Goal: Task Accomplishment & Management: Complete application form

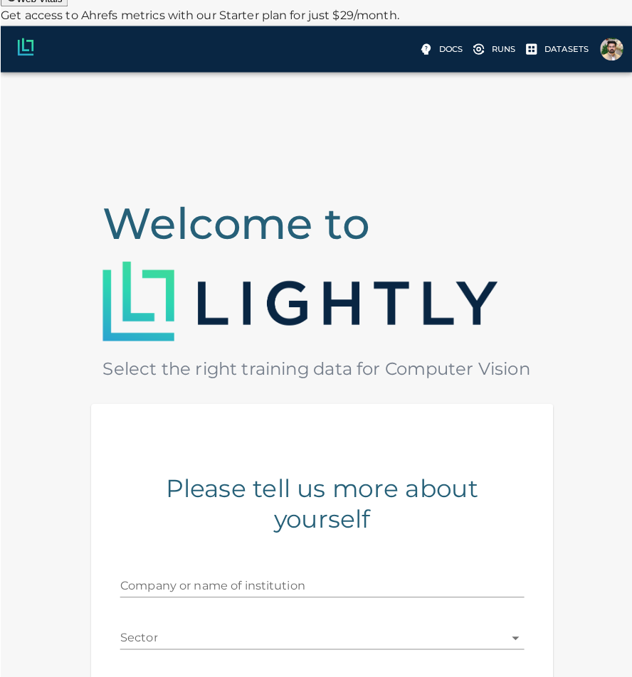
scroll to position [71, 0]
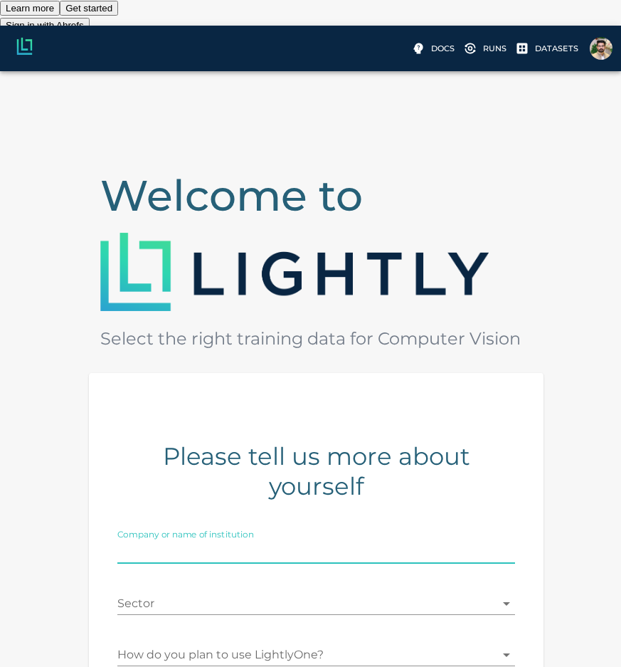
click at [230, 541] on input "Company or name of institution" at bounding box center [316, 552] width 398 height 23
click at [201, 541] on input "Company or name of institution" at bounding box center [316, 552] width 398 height 23
type input "Epicnruealai"
click at [306, 492] on body "Web Vitals Get access to Ahrefs metrics with our Starter plan for just $29/mont…" at bounding box center [310, 440] width 621 height 973
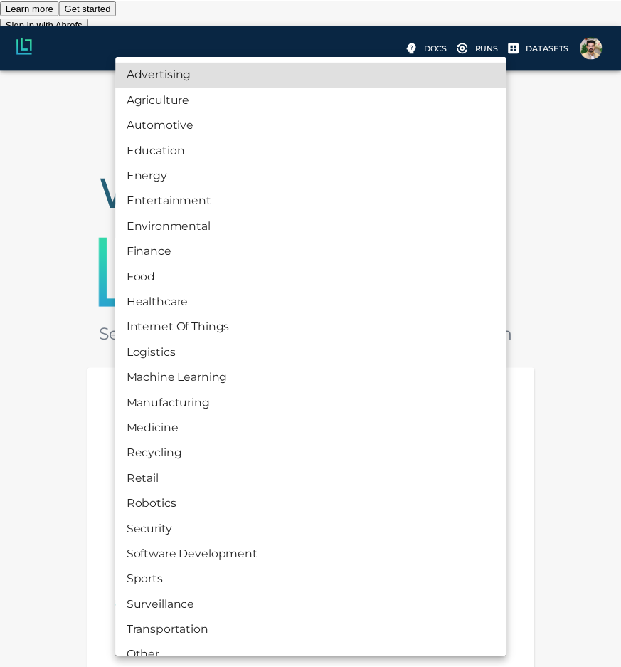
scroll to position [17, 0]
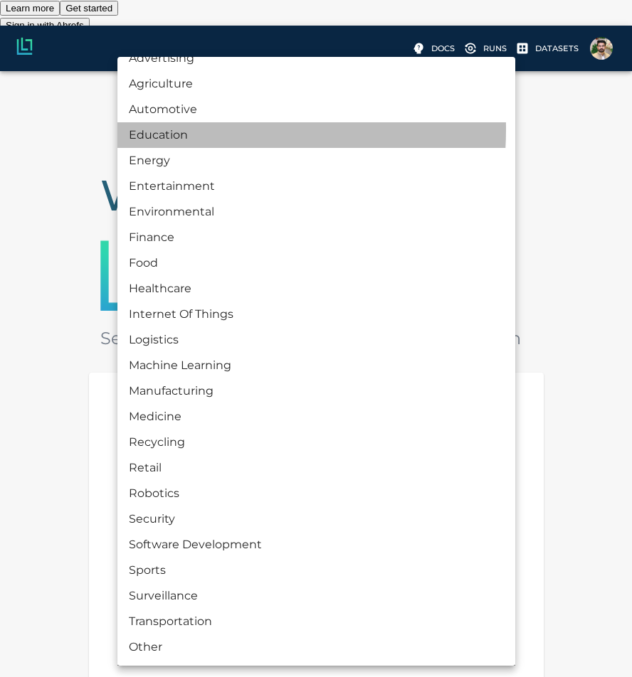
click at [171, 129] on li "Education" at bounding box center [316, 135] width 398 height 26
type input "EDUCATION"
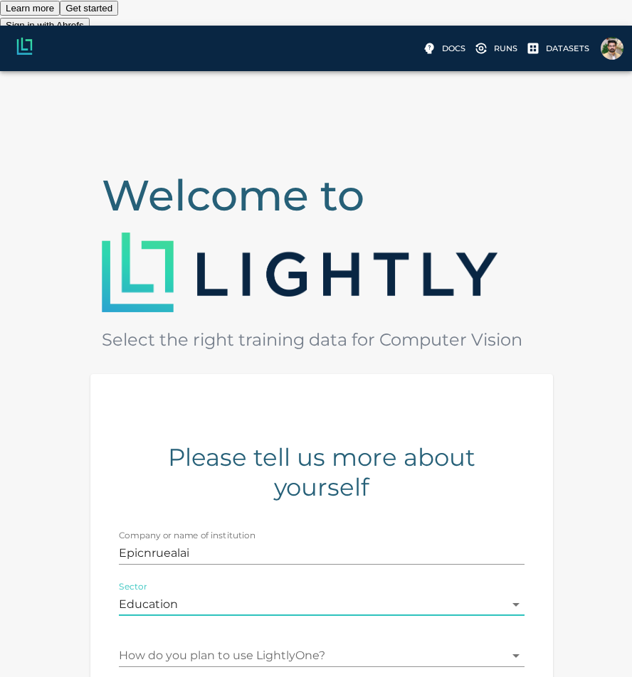
click at [214, 543] on body "Web Vitals Get access to Ahrefs metrics with our Starter plan for just $29/mont…" at bounding box center [316, 441] width 632 height 974
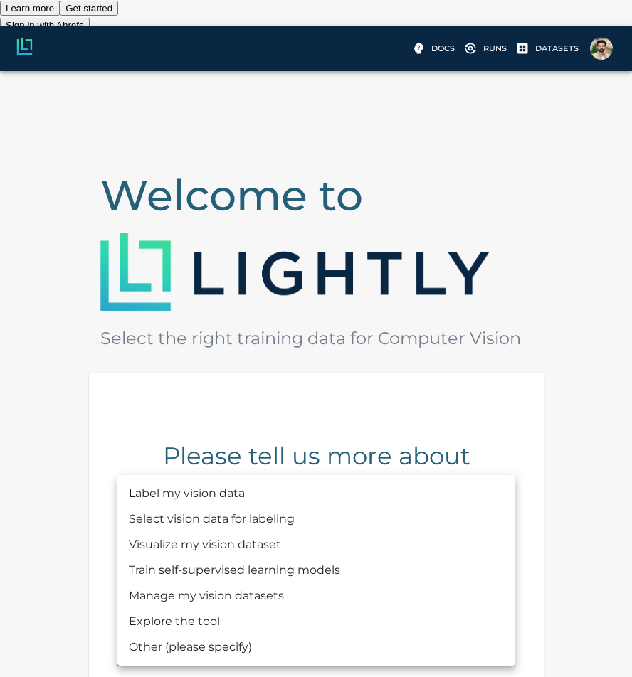
click at [189, 520] on li "Select vision data for labeling" at bounding box center [316, 520] width 398 height 26
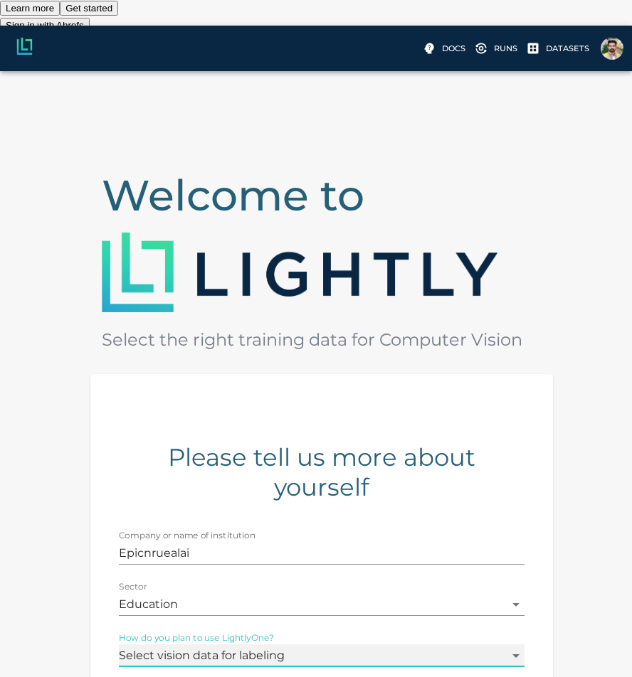
type input "SELECTING"
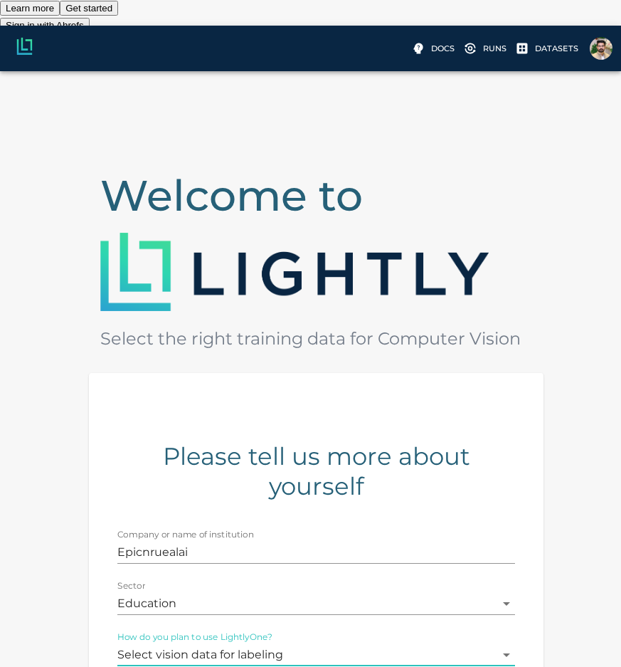
checkbox input "true"
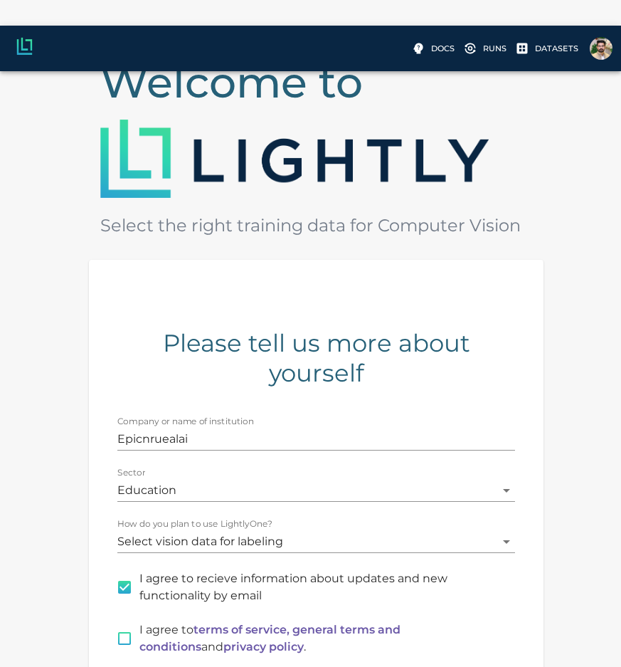
scroll to position [218, 0]
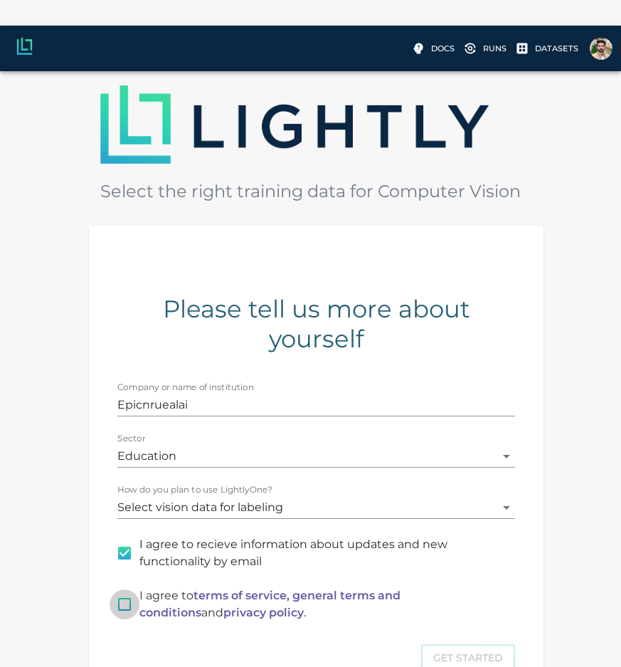
click at [117, 589] on input "I agree to terms of service, general terms and conditions and privacy policy ." at bounding box center [125, 604] width 30 height 30
checkbox input "true"
click at [445, 644] on button "Get Started" at bounding box center [468, 658] width 94 height 28
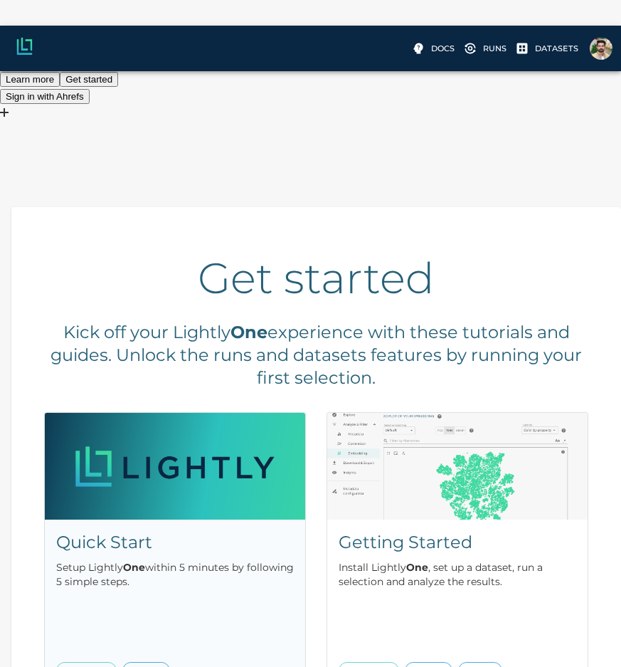
click at [124, 560] on p "Setup Lightly One within 5 minutes by following 5 simple steps." at bounding box center [175, 574] width 238 height 28
click at [447, 560] on p "Install Lightly One , set up a dataset, run a selection and analyze the results." at bounding box center [458, 574] width 238 height 28
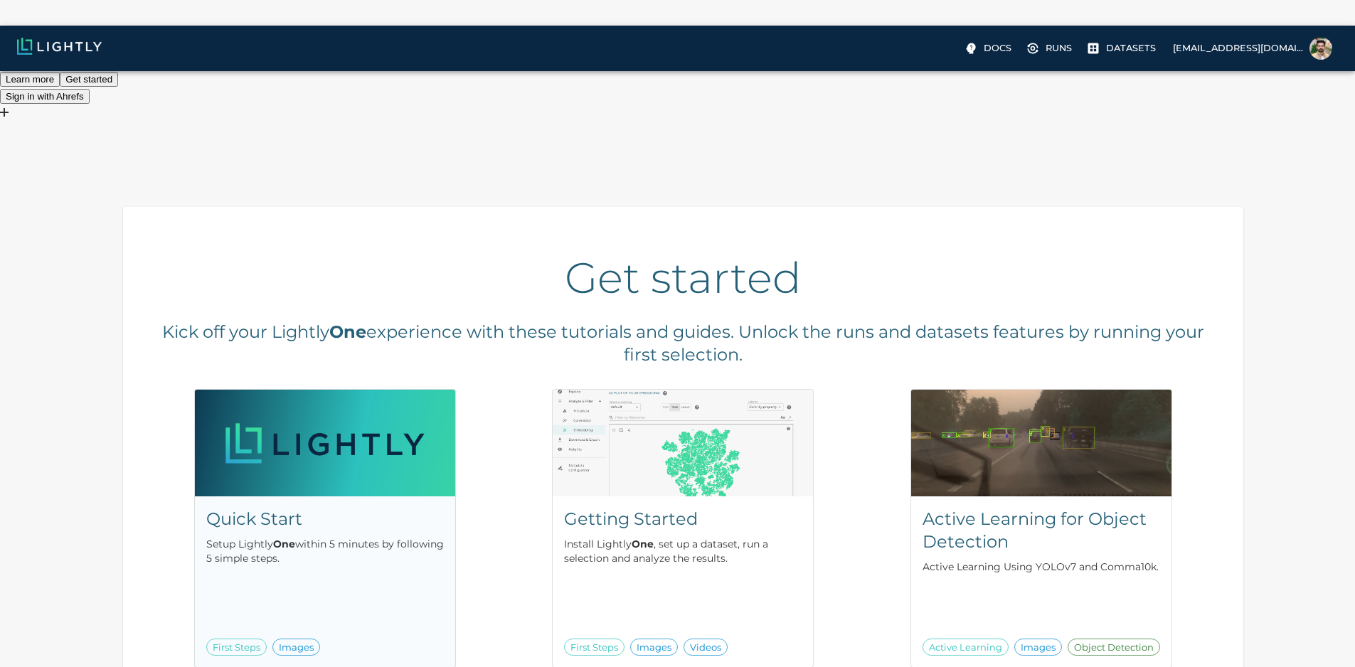
click at [328, 508] on div "Quick Start Setup Lightly One within 5 minutes by following 5 simple steps." at bounding box center [325, 538] width 238 height 60
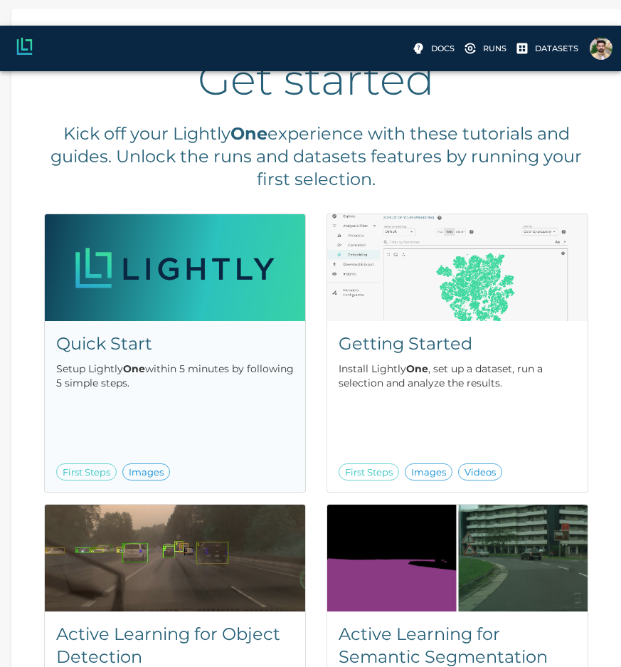
scroll to position [173, 0]
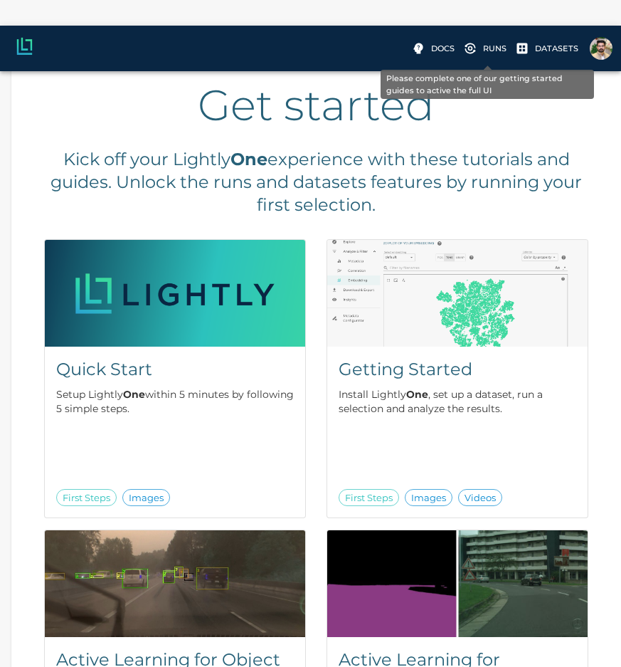
click at [477, 48] on icon "Please complete one of our getting started guides to active the full UI" at bounding box center [470, 48] width 14 height 14
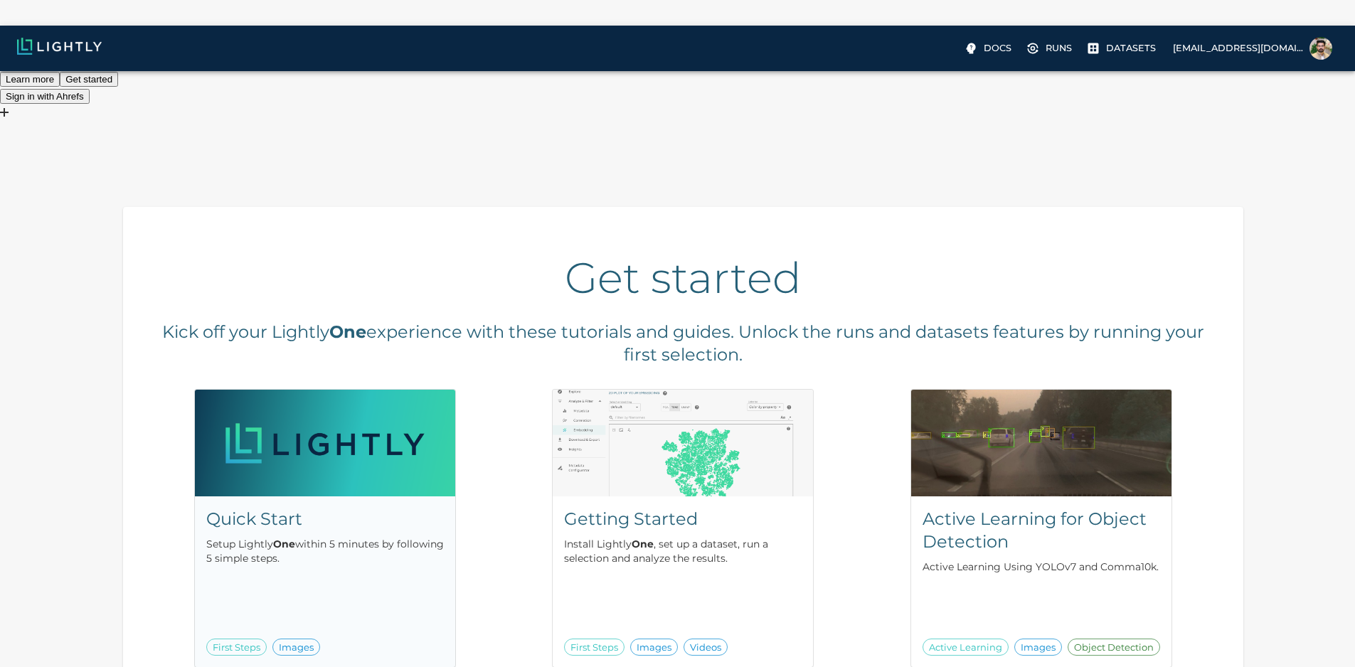
click at [361, 537] on p "Setup Lightly One within 5 minutes by following 5 simple steps." at bounding box center [325, 551] width 238 height 28
click at [564, 537] on p "Install Lightly One , set up a dataset, run a selection and analyze the results." at bounding box center [683, 551] width 238 height 28
click at [631, 508] on h5 "Active Learning for Object Detection" at bounding box center [1042, 531] width 238 height 46
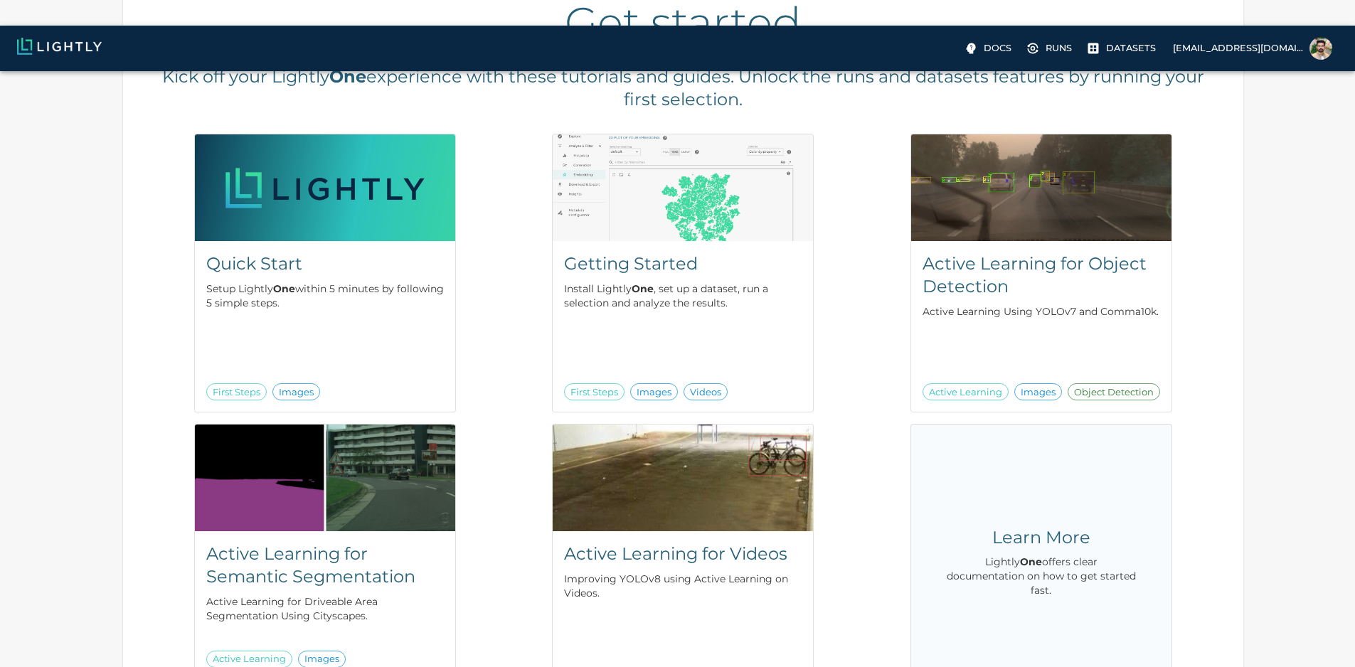
scroll to position [285, 0]
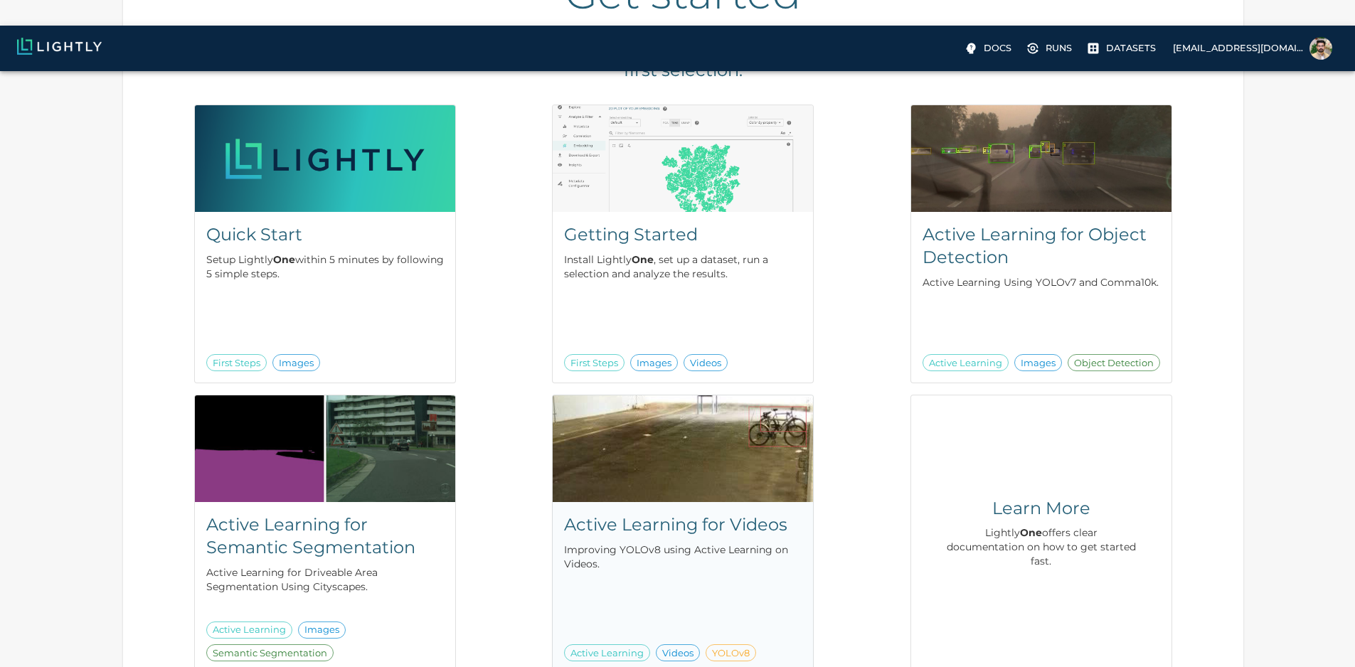
click at [564, 514] on h5 "Active Learning for Videos" at bounding box center [683, 525] width 238 height 23
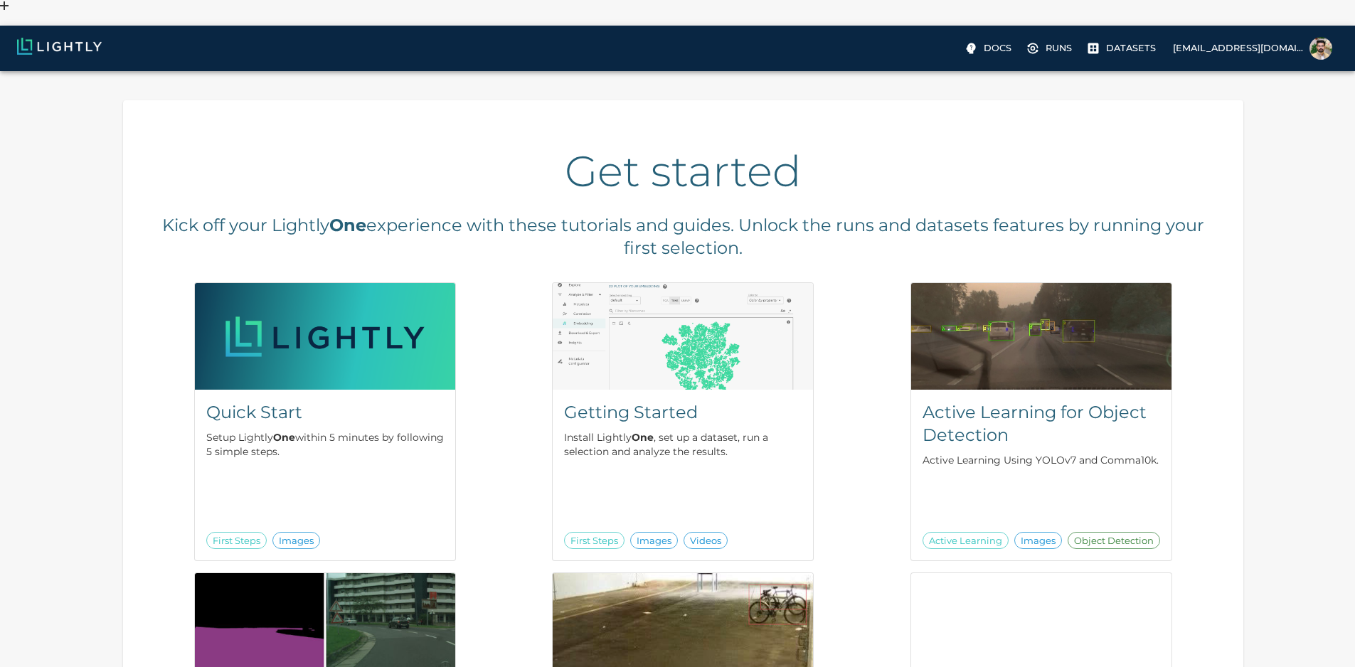
scroll to position [0, 0]
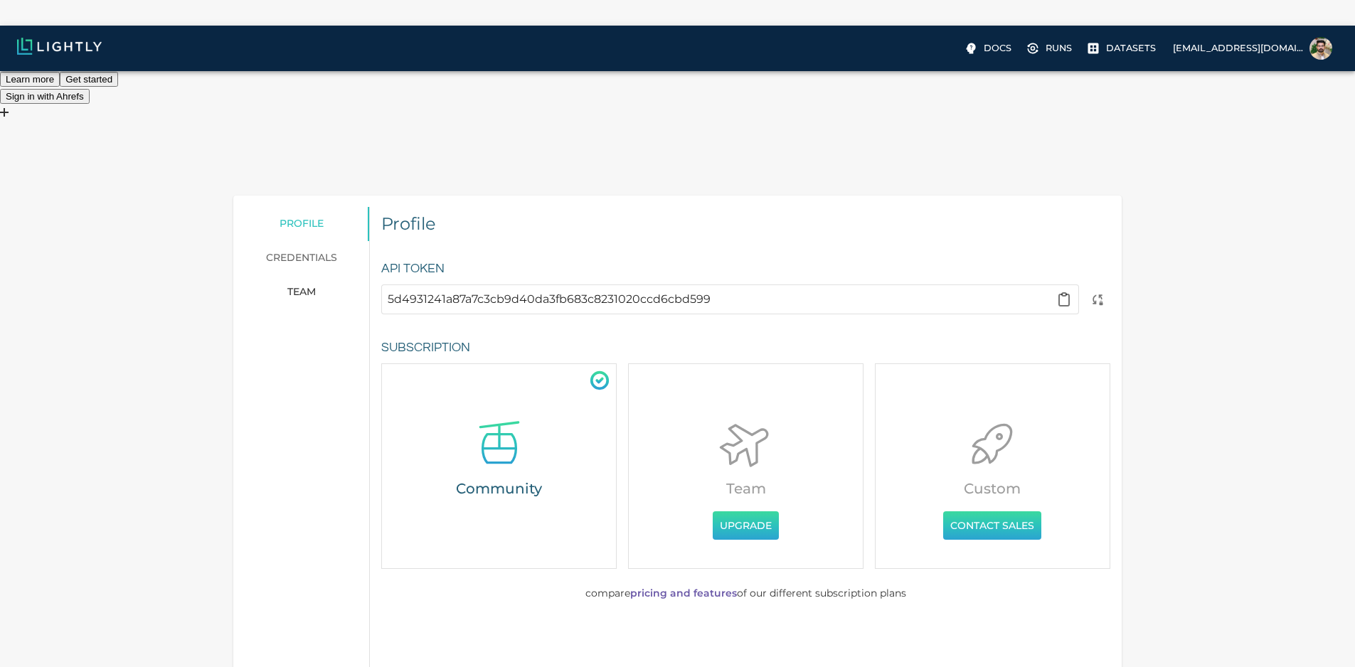
click at [660, 587] on link "pricing and features" at bounding box center [683, 593] width 107 height 13
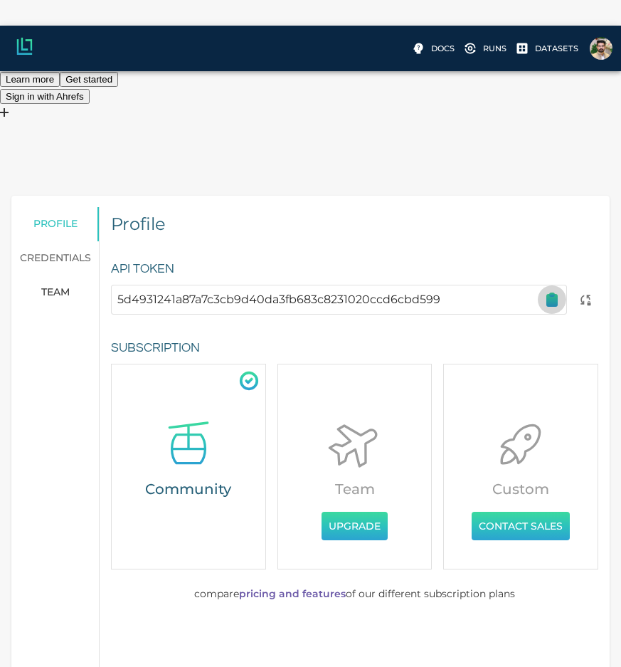
click at [553, 295] on icon "button" at bounding box center [552, 300] width 10 height 11
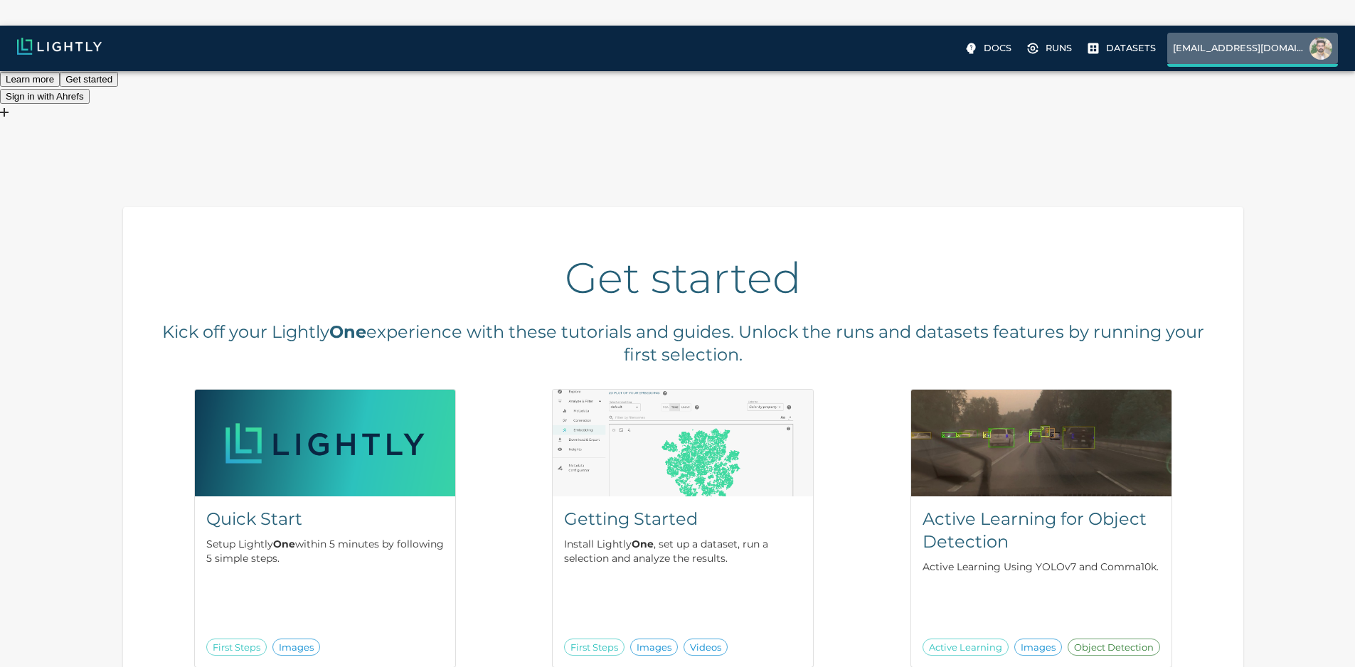
click at [1323, 58] on img at bounding box center [1321, 48] width 23 height 23
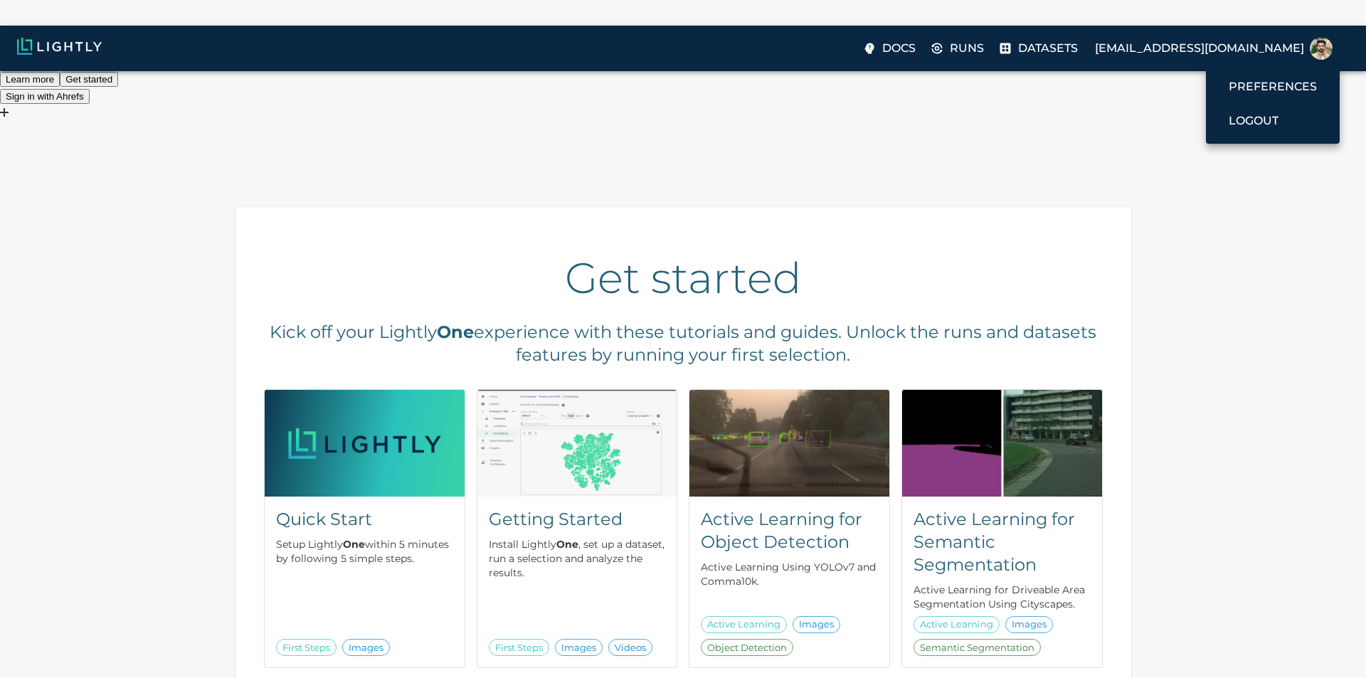
click at [394, 439] on div at bounding box center [683, 339] width 1366 height 678
